Goal: Use online tool/utility: Utilize a website feature to perform a specific function

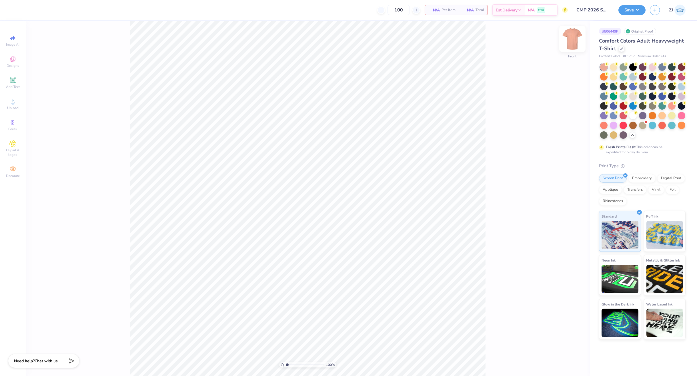
click at [561, 45] on img at bounding box center [572, 38] width 23 height 23
click at [13, 105] on div "Upload" at bounding box center [13, 104] width 20 height 17
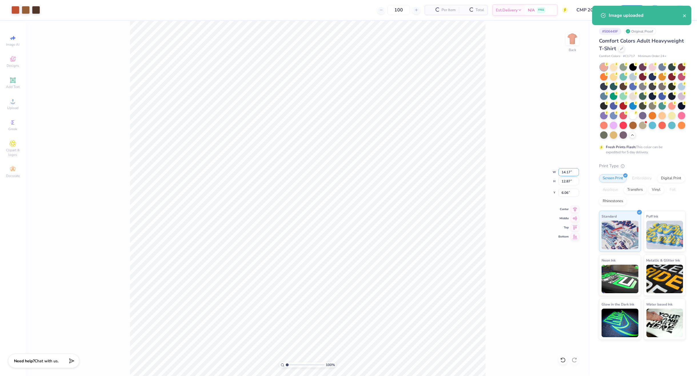
click at [561, 172] on input "14.17" at bounding box center [568, 172] width 21 height 8
type input "7.00"
type input "6.36"
type input "9.32"
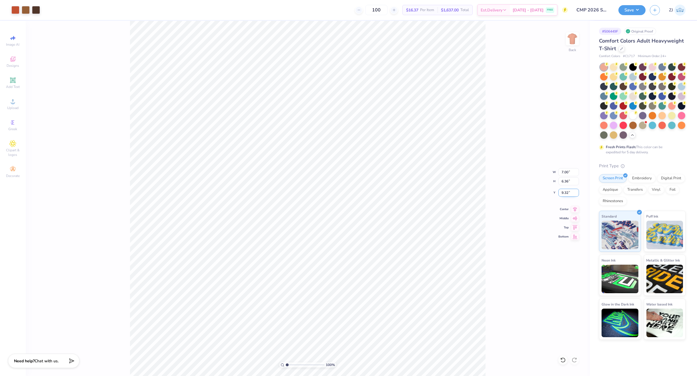
click at [561, 193] on input "9.32" at bounding box center [568, 193] width 21 height 8
type input "3.00"
drag, startPoint x: 542, startPoint y: 144, endPoint x: 505, endPoint y: 138, distance: 38.3
click at [542, 144] on div "100 % Back W 7.00 7.00 " H 6.36 6.36 " Y 3.00 3.00 " Center Middle Top Bottom" at bounding box center [308, 198] width 564 height 355
click at [561, 10] on button "Save" at bounding box center [631, 9] width 27 height 10
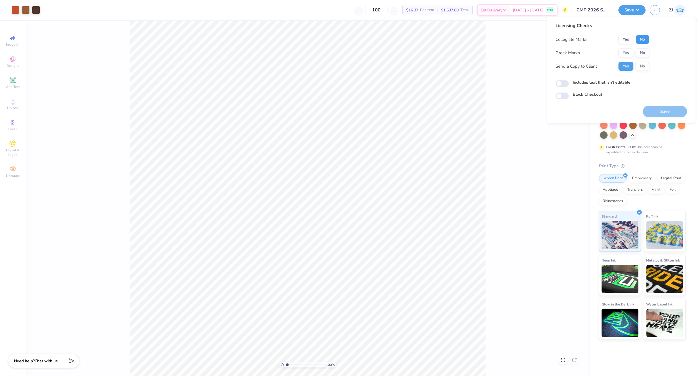
click at [561, 41] on button "No" at bounding box center [642, 39] width 14 height 9
click at [561, 51] on button "No" at bounding box center [642, 52] width 14 height 9
click at [561, 85] on input "Includes text that isn't editable" at bounding box center [561, 83] width 13 height 7
checkbox input "true"
click at [561, 109] on button "Save" at bounding box center [665, 112] width 44 height 12
